Goal: Register for event/course

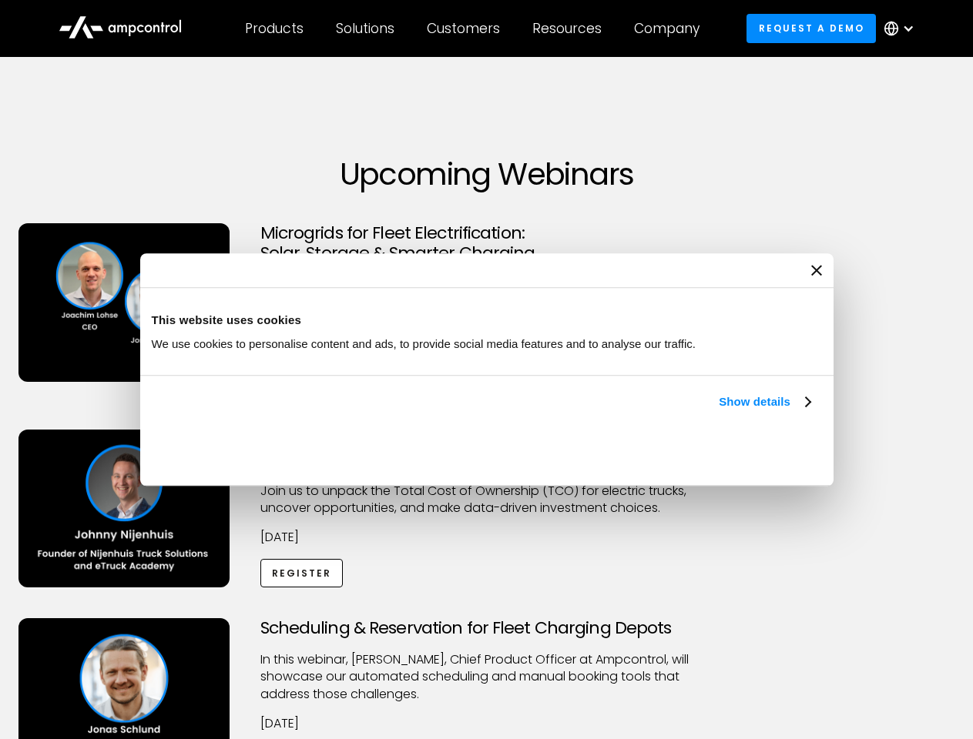
click at [719, 411] on link "Show details" at bounding box center [764, 402] width 91 height 18
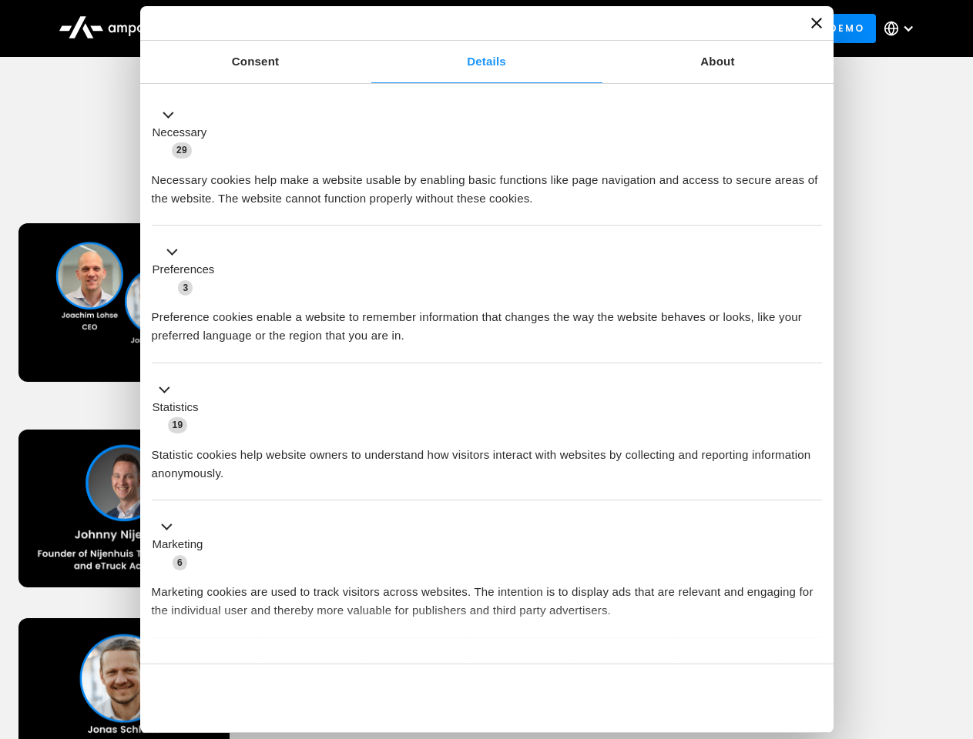
click at [812, 208] on div "Necessary cookies help make a website usable by enabling basic functions like p…" at bounding box center [487, 183] width 670 height 49
click at [956, 621] on div "Scheduling & Reservation for Fleet Charging Depots ​In this webinar, [PERSON_NA…" at bounding box center [486, 712] width 967 height 189
click at [474, 28] on div "Customers" at bounding box center [463, 28] width 73 height 17
click at [273, 28] on div "Products" at bounding box center [274, 28] width 59 height 17
click at [366, 28] on div "Solutions" at bounding box center [365, 28] width 59 height 17
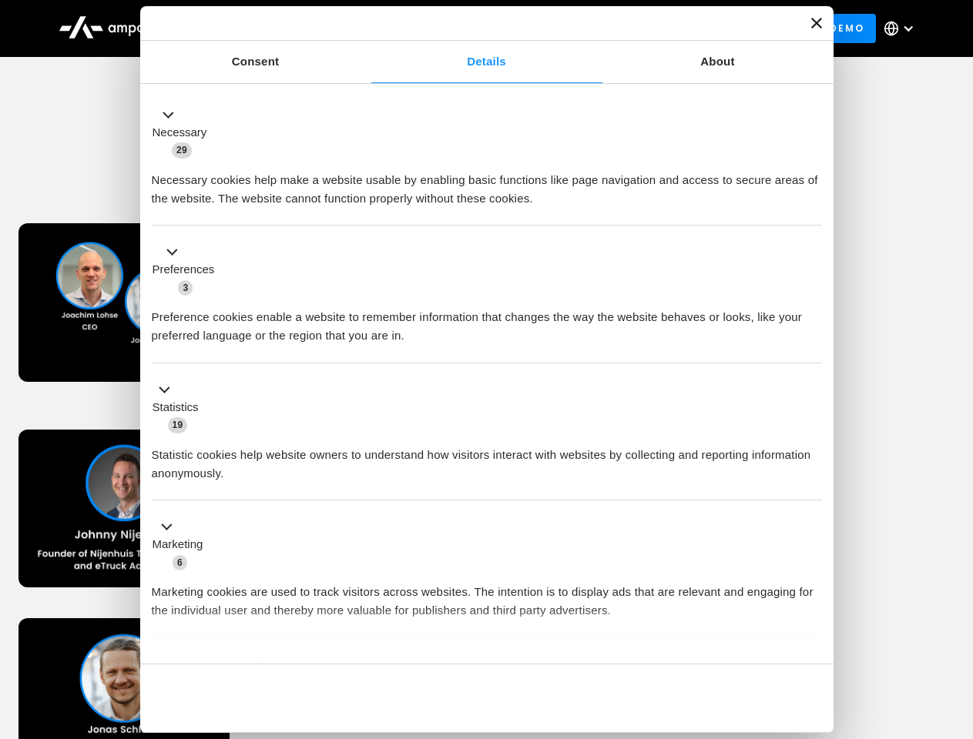
click at [466, 28] on div "Customers" at bounding box center [463, 28] width 73 height 17
click at [570, 28] on div "Resources" at bounding box center [566, 28] width 69 height 17
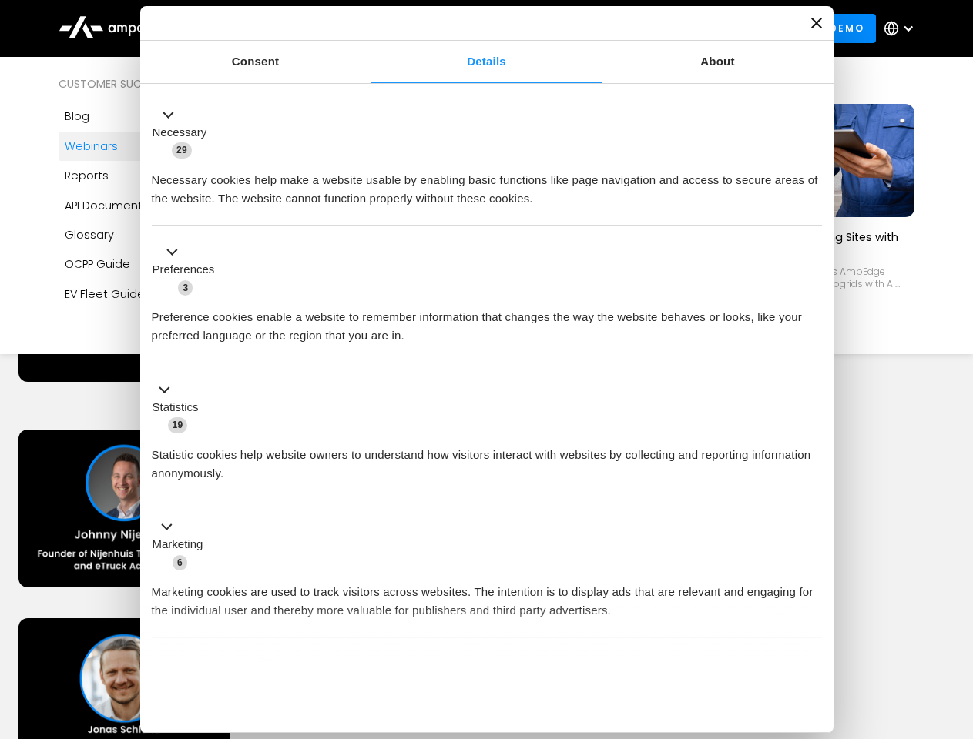
click at [672, 28] on div "Company" at bounding box center [666, 28] width 65 height 17
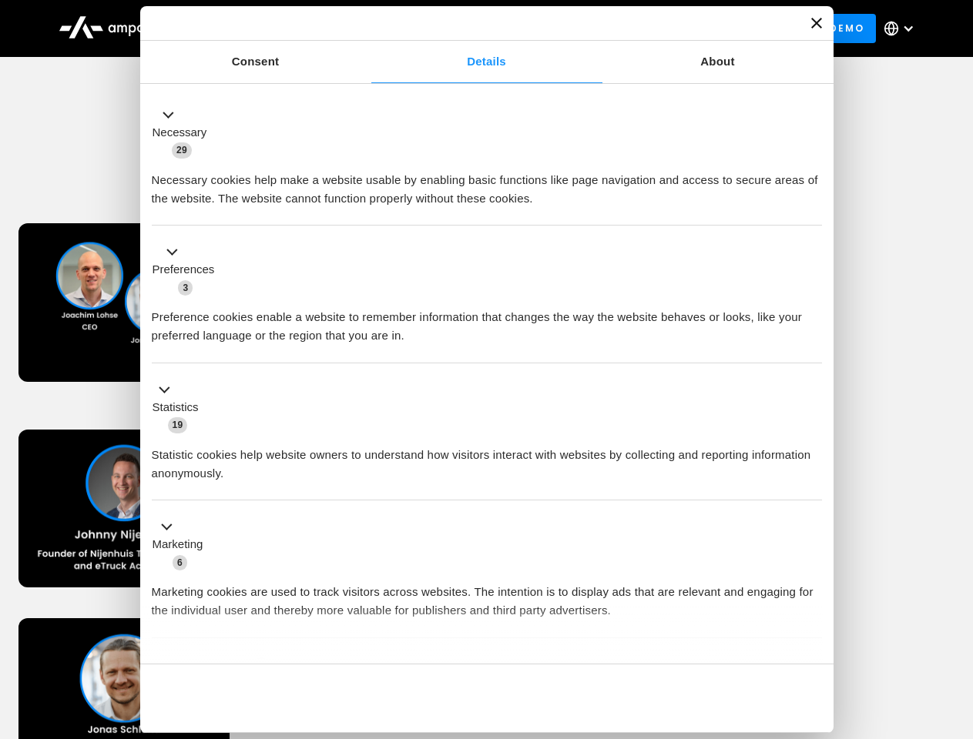
click at [903, 28] on div at bounding box center [908, 28] width 12 height 12
